Goal: Obtain resource: Download file/media

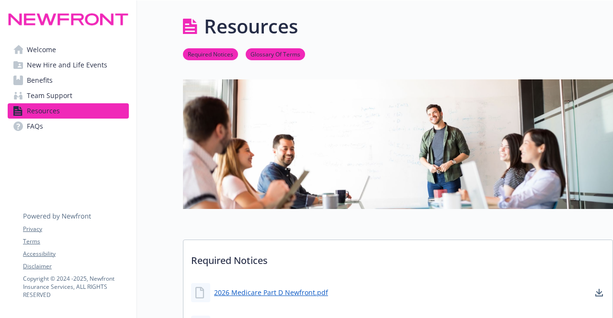
scroll to position [228, 0]
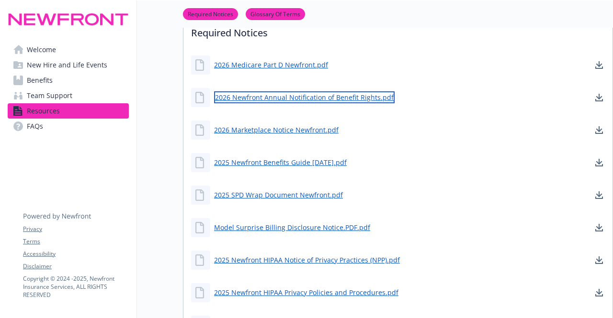
click at [360, 96] on link "2026 Newfront Annual Notification of Benefit Rights.pdf" at bounding box center [304, 97] width 180 height 12
